Goal: Task Accomplishment & Management: Use online tool/utility

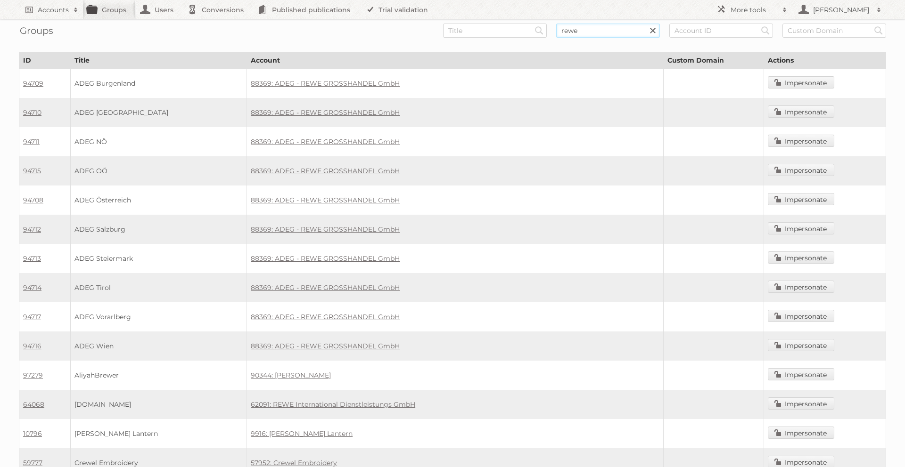
click at [567, 29] on input "rewe" at bounding box center [608, 31] width 104 height 14
type input "ict"
click at [532, 24] on input "Search" at bounding box center [539, 31] width 14 height 14
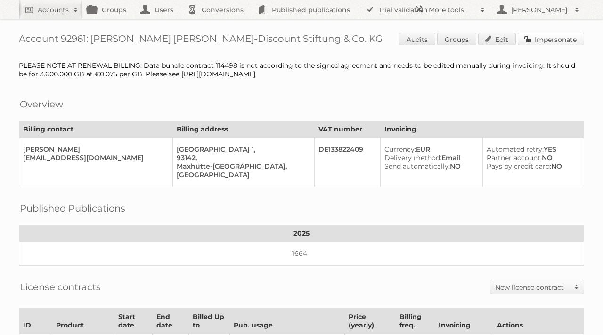
click at [535, 41] on link "Impersonate" at bounding box center [551, 39] width 66 height 12
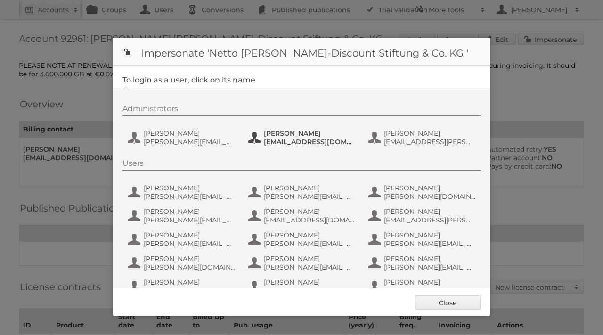
click at [309, 136] on span "[PERSON_NAME]" at bounding box center [309, 133] width 91 height 8
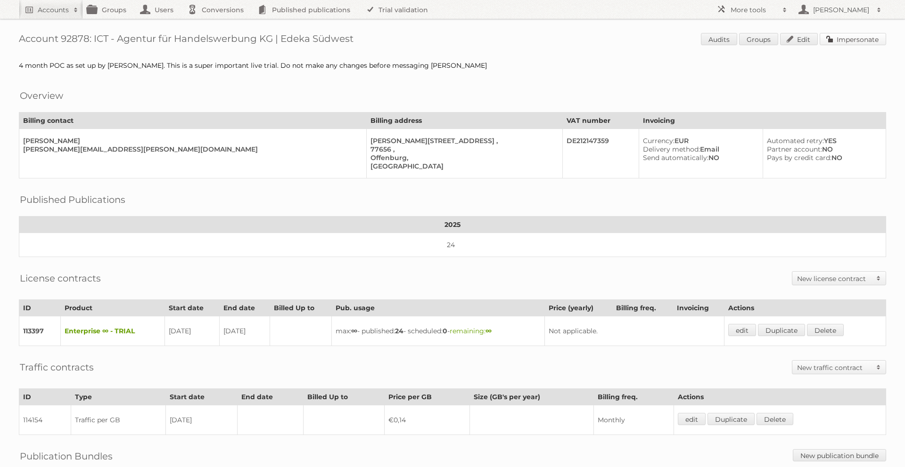
click at [835, 40] on link "Impersonate" at bounding box center [852, 39] width 66 height 12
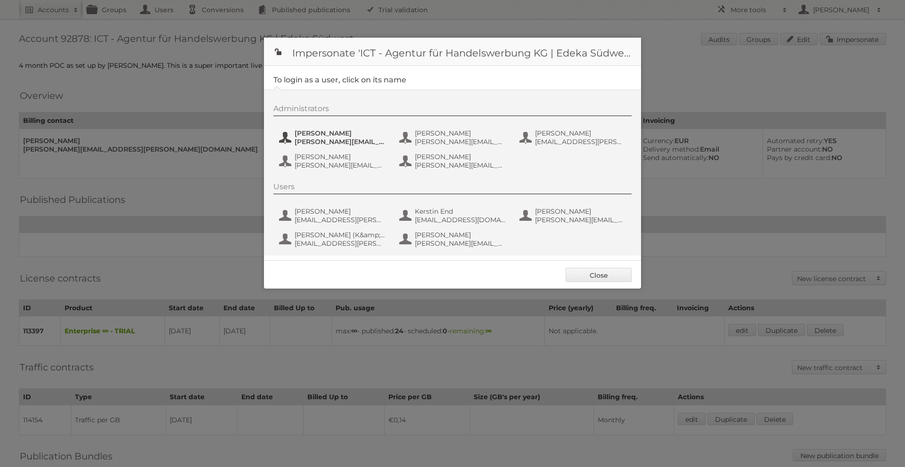
click at [310, 132] on span "Benjamin Discher" at bounding box center [339, 133] width 91 height 8
